Goal: Check status: Check status

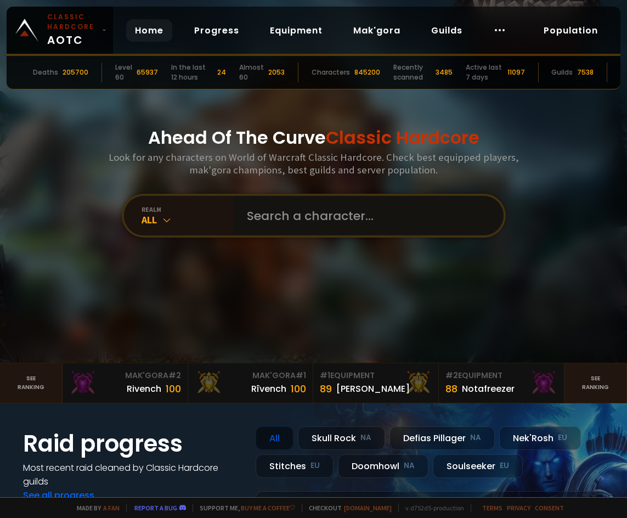
click at [300, 228] on input "text" at bounding box center [365, 216] width 250 height 40
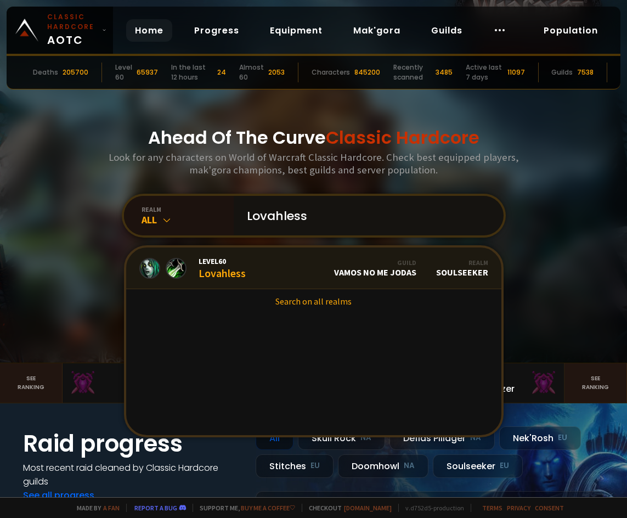
type input "Lovahless"
click at [265, 268] on link "Level 60 Lovahless Guild Vamos no me jodas Realm Soulseeker" at bounding box center [313, 269] width 375 height 42
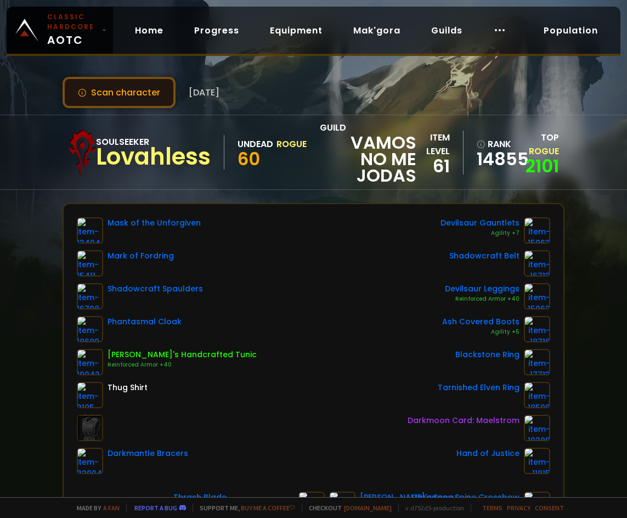
click at [145, 94] on button "Scan character" at bounding box center [119, 92] width 113 height 31
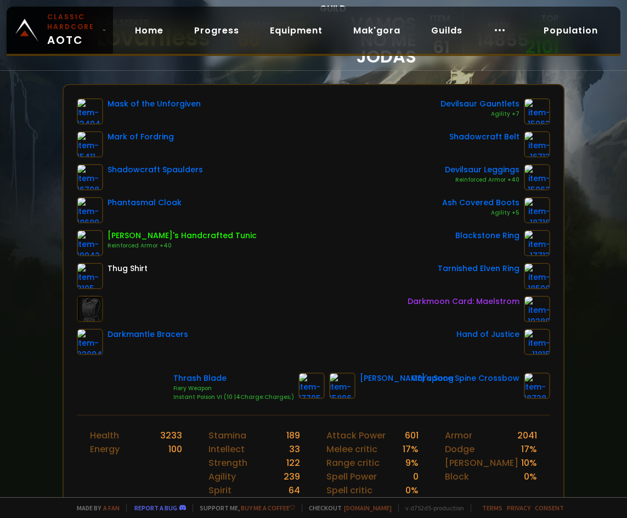
scroll to position [88, 0]
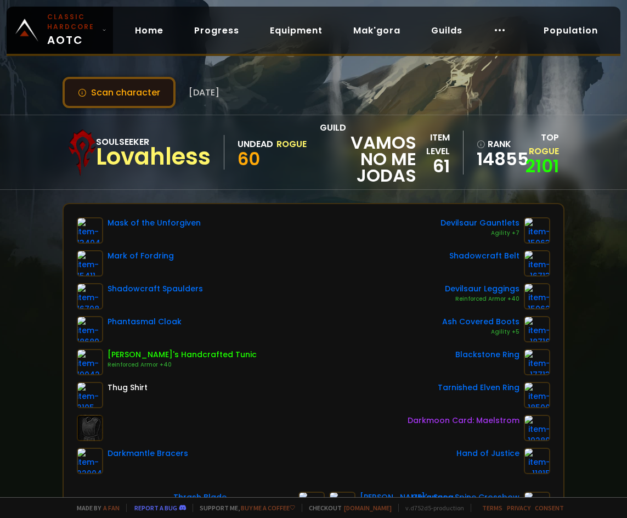
click at [97, 82] on button "Scan character" at bounding box center [119, 92] width 113 height 31
click at [76, 95] on button "Scan character" at bounding box center [119, 92] width 113 height 31
click at [539, 167] on link "2101" at bounding box center [542, 166] width 33 height 25
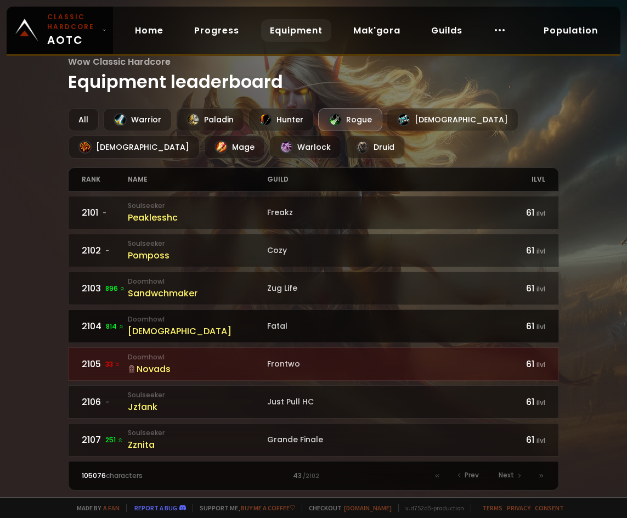
scroll to position [274, 0]
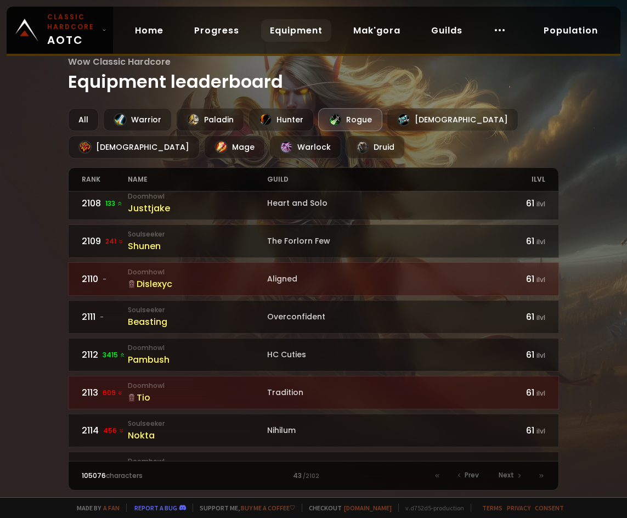
drag, startPoint x: 367, startPoint y: 140, endPoint x: 353, endPoint y: 147, distance: 14.7
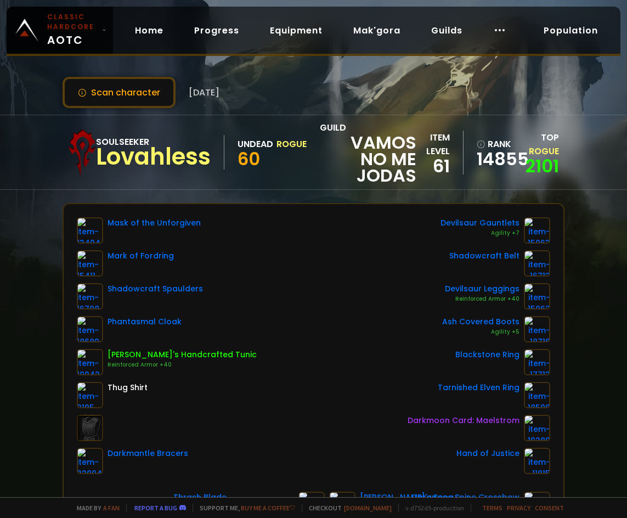
click at [220, 79] on div "Scan character [DATE]" at bounding box center [141, 92] width 157 height 31
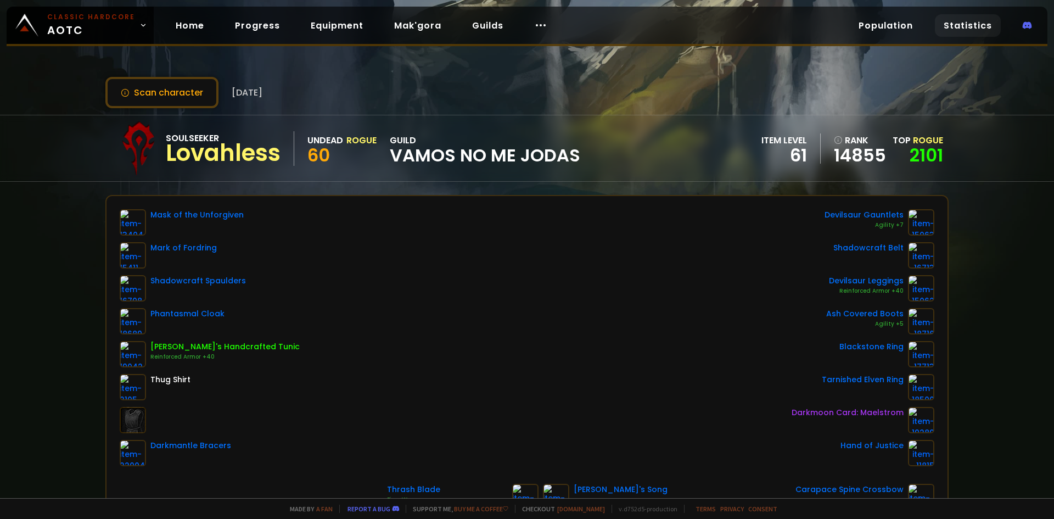
click at [627, 35] on link "Statistics" at bounding box center [968, 25] width 66 height 23
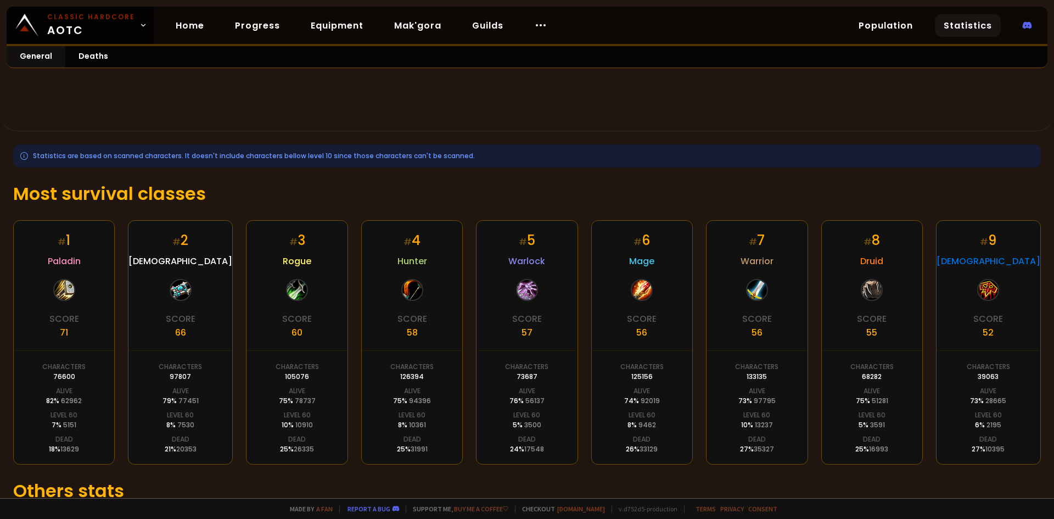
scroll to position [38, 0]
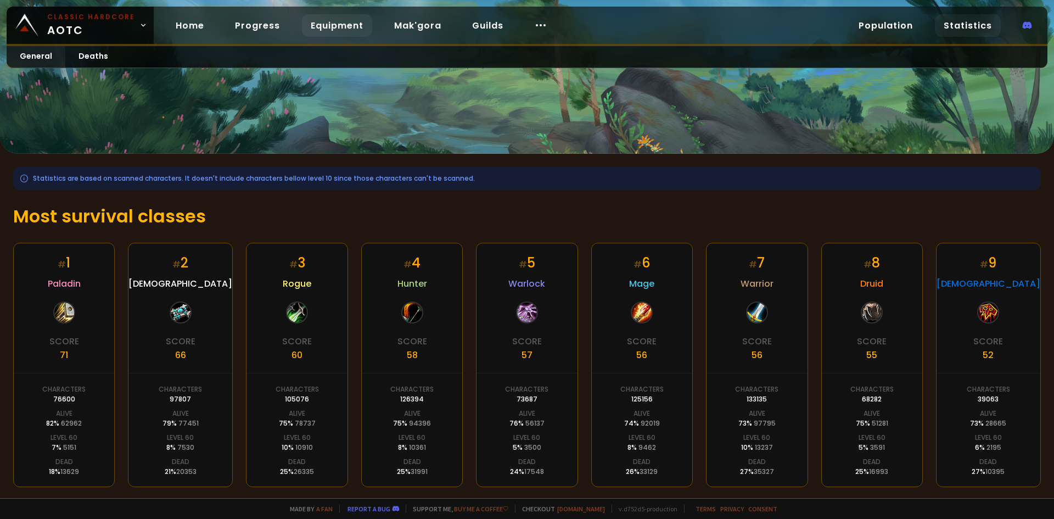
click at [341, 21] on link "Equipment" at bounding box center [337, 25] width 70 height 23
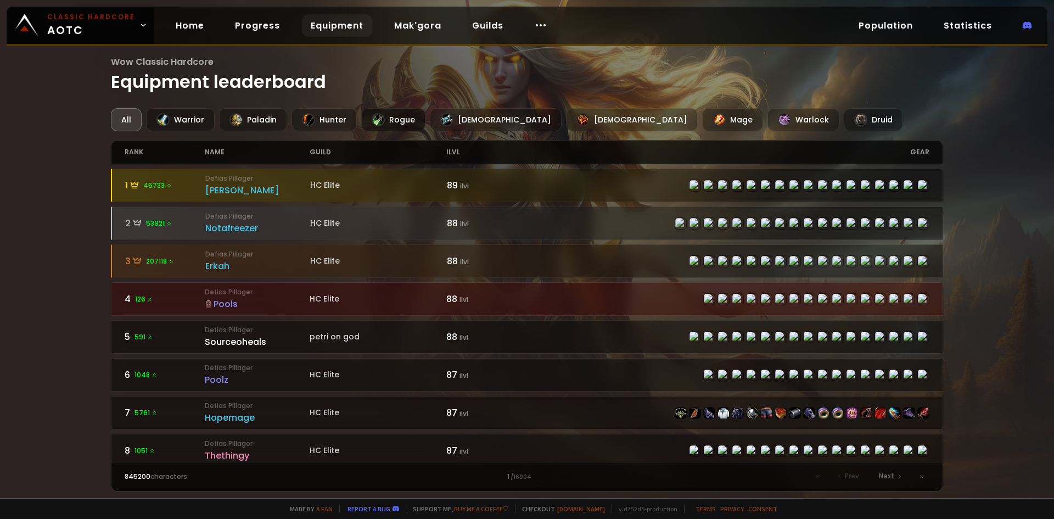
click at [403, 110] on div "Rogue" at bounding box center [393, 119] width 64 height 23
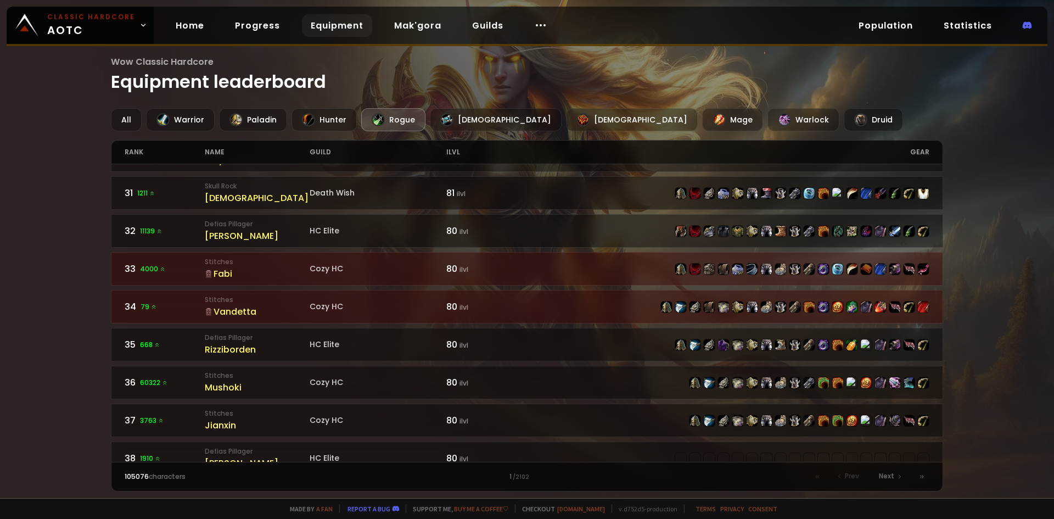
scroll to position [1372, 0]
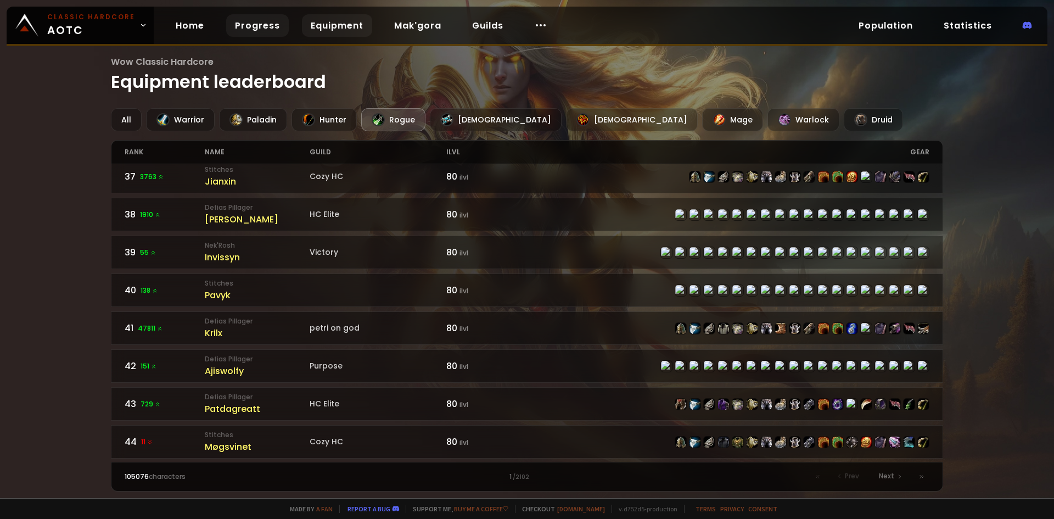
click at [227, 26] on link "Progress" at bounding box center [257, 25] width 63 height 23
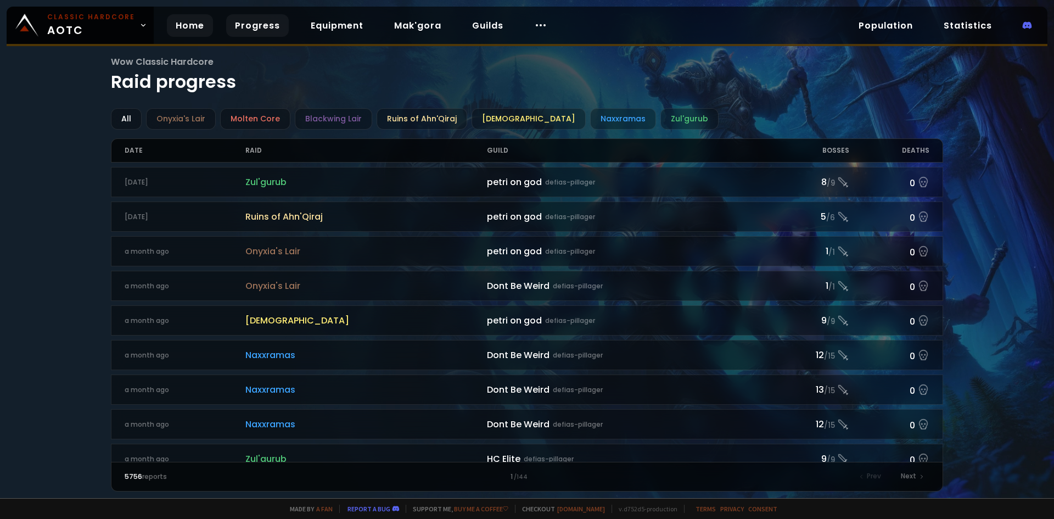
click at [168, 31] on link "Home" at bounding box center [190, 25] width 46 height 23
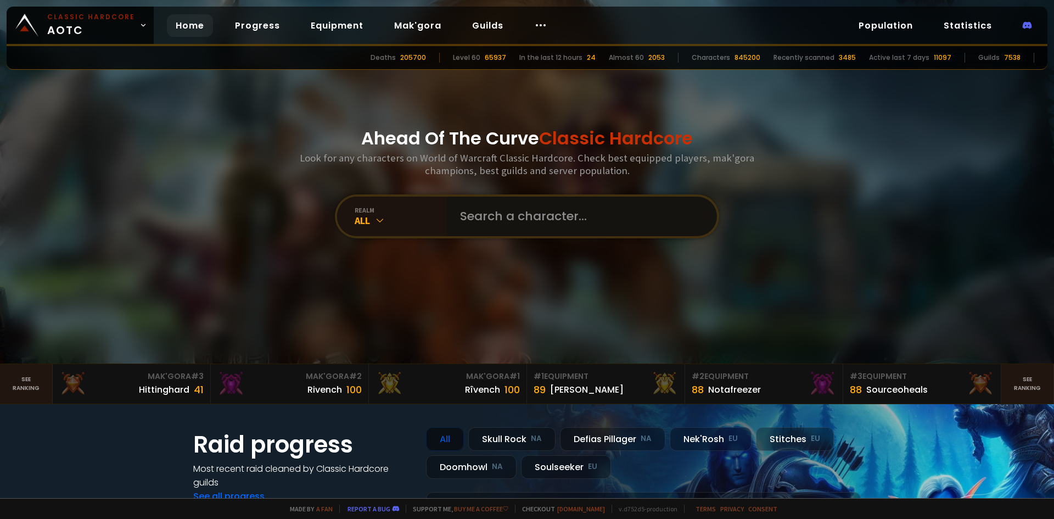
click at [614, 223] on input "text" at bounding box center [578, 216] width 250 height 40
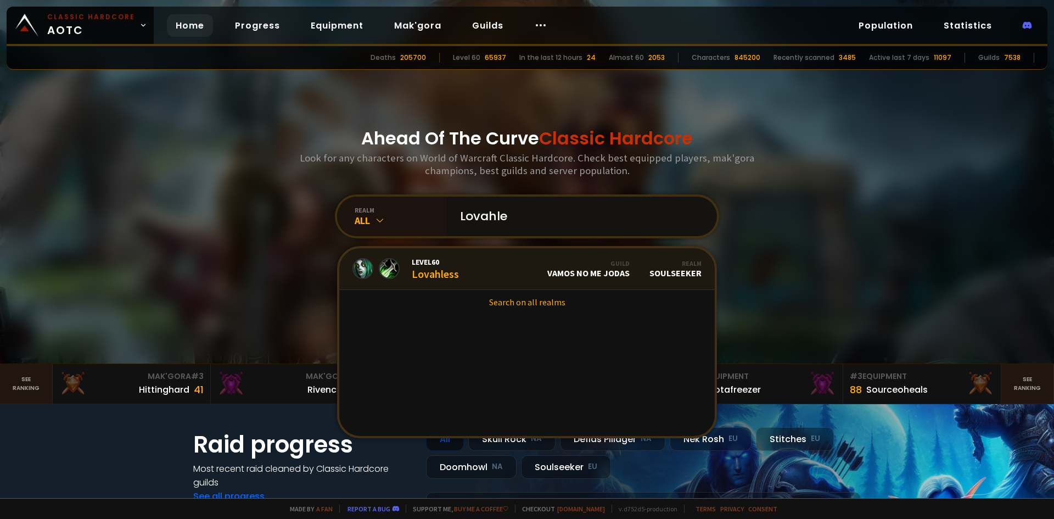
type input "Lovahle"
click at [417, 275] on div "Level 60 Lovahless" at bounding box center [435, 269] width 47 height 24
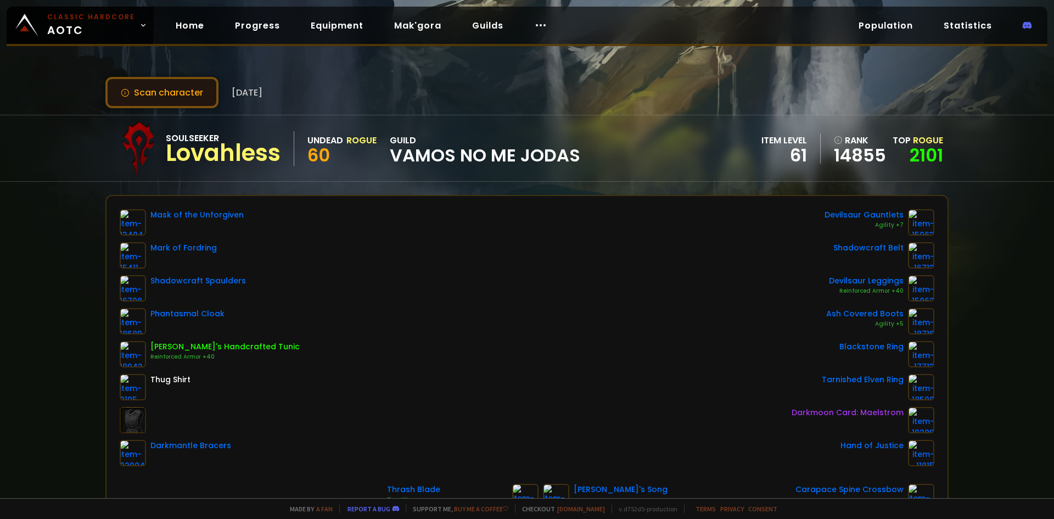
click at [140, 93] on button "Scan character" at bounding box center [161, 92] width 113 height 31
click at [142, 91] on button "Scan character" at bounding box center [161, 92] width 113 height 31
click at [127, 82] on button "Scan character" at bounding box center [161, 92] width 113 height 31
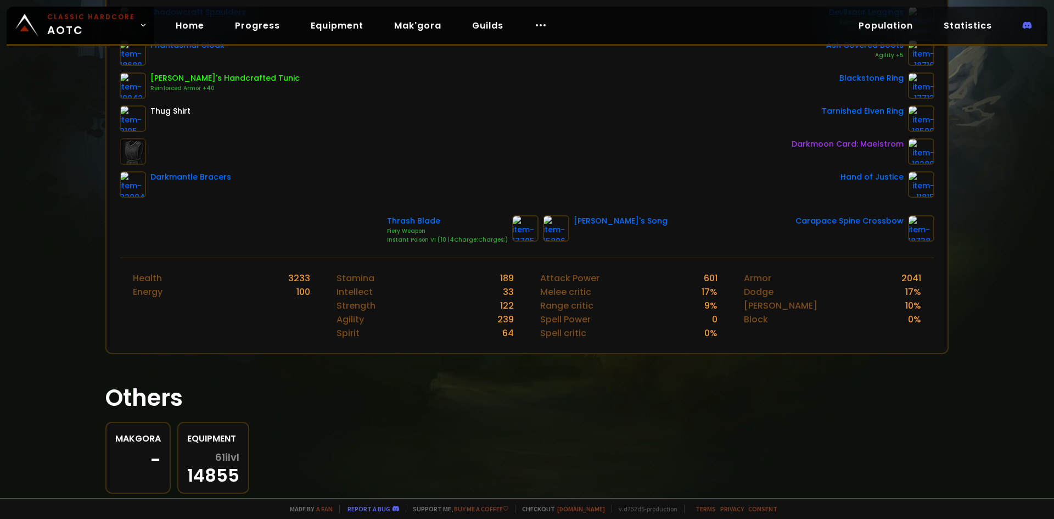
scroll to position [244, 0]
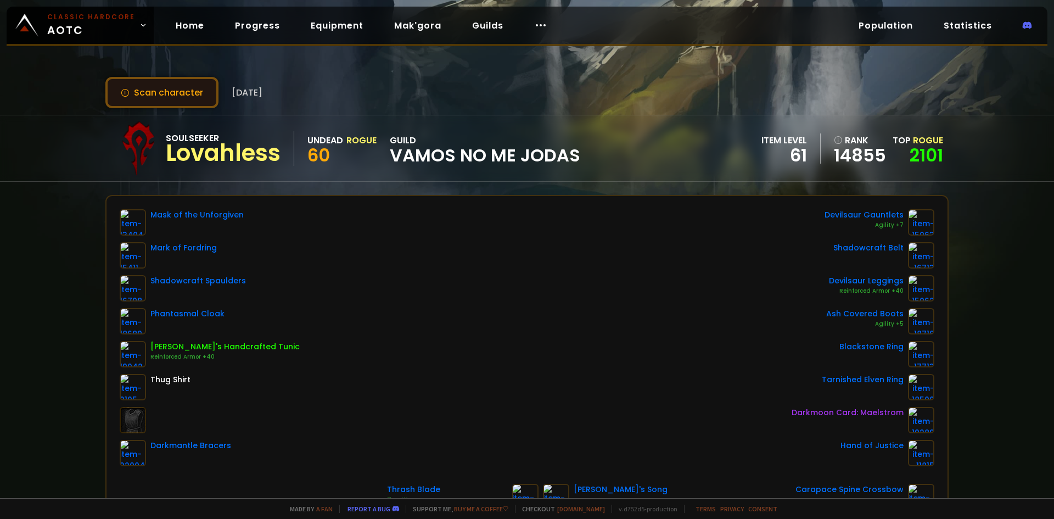
click at [163, 92] on button "Scan character" at bounding box center [161, 92] width 113 height 31
click at [123, 91] on icon at bounding box center [125, 92] width 9 height 9
click at [132, 89] on button "Scan character" at bounding box center [161, 92] width 113 height 31
